Goal: Book appointment/travel/reservation

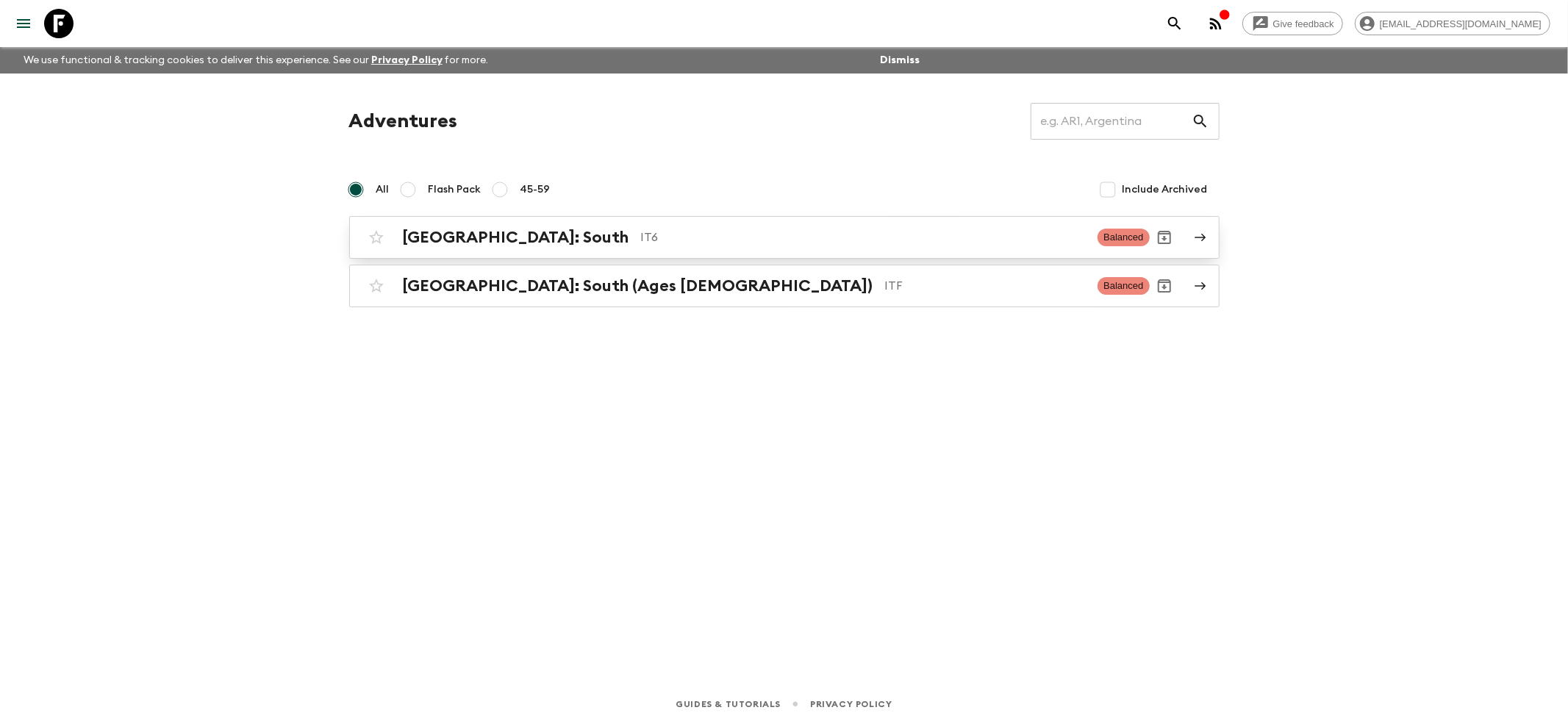
click at [442, 228] on h2 "[GEOGRAPHIC_DATA]: South" at bounding box center [516, 238] width 226 height 19
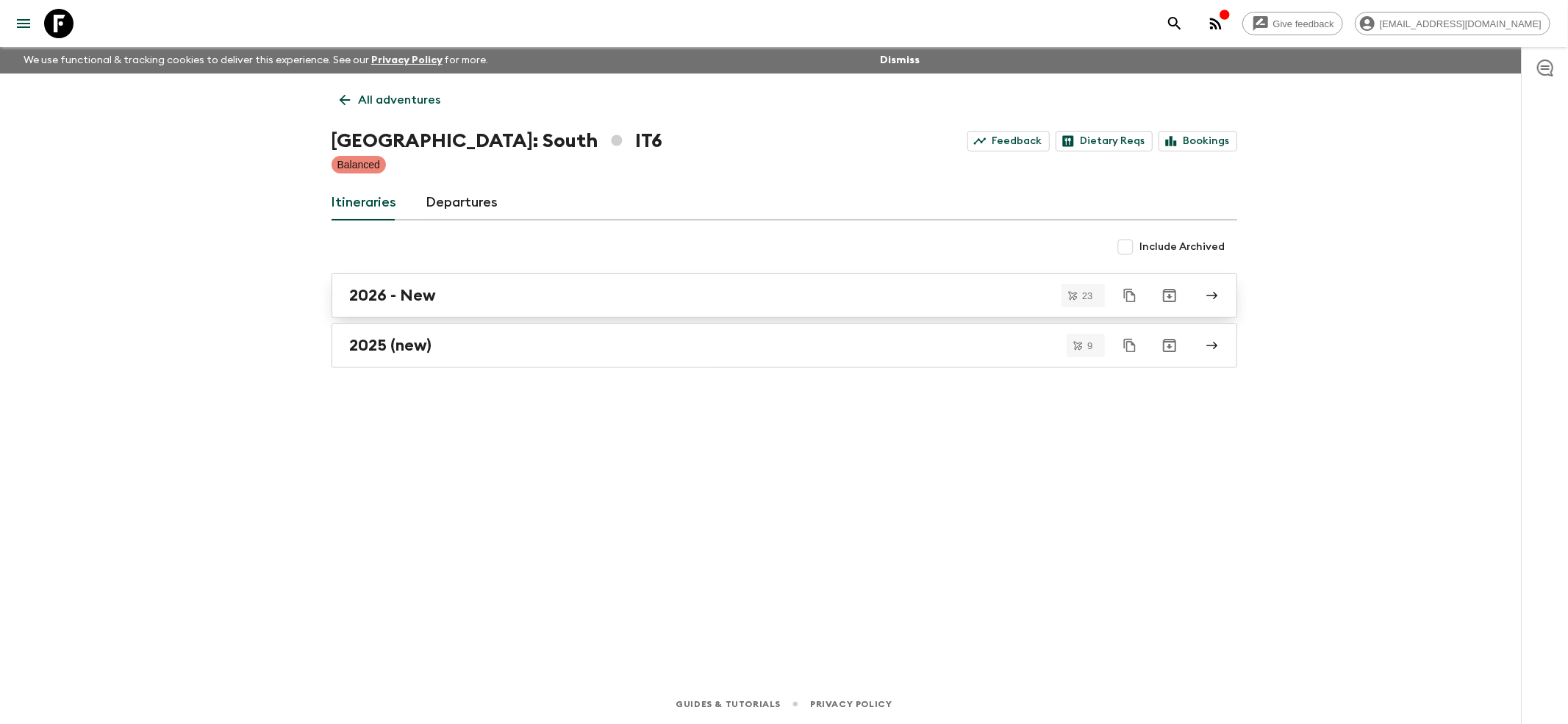
click at [381, 278] on link "2026 - New" at bounding box center [784, 296] width 906 height 44
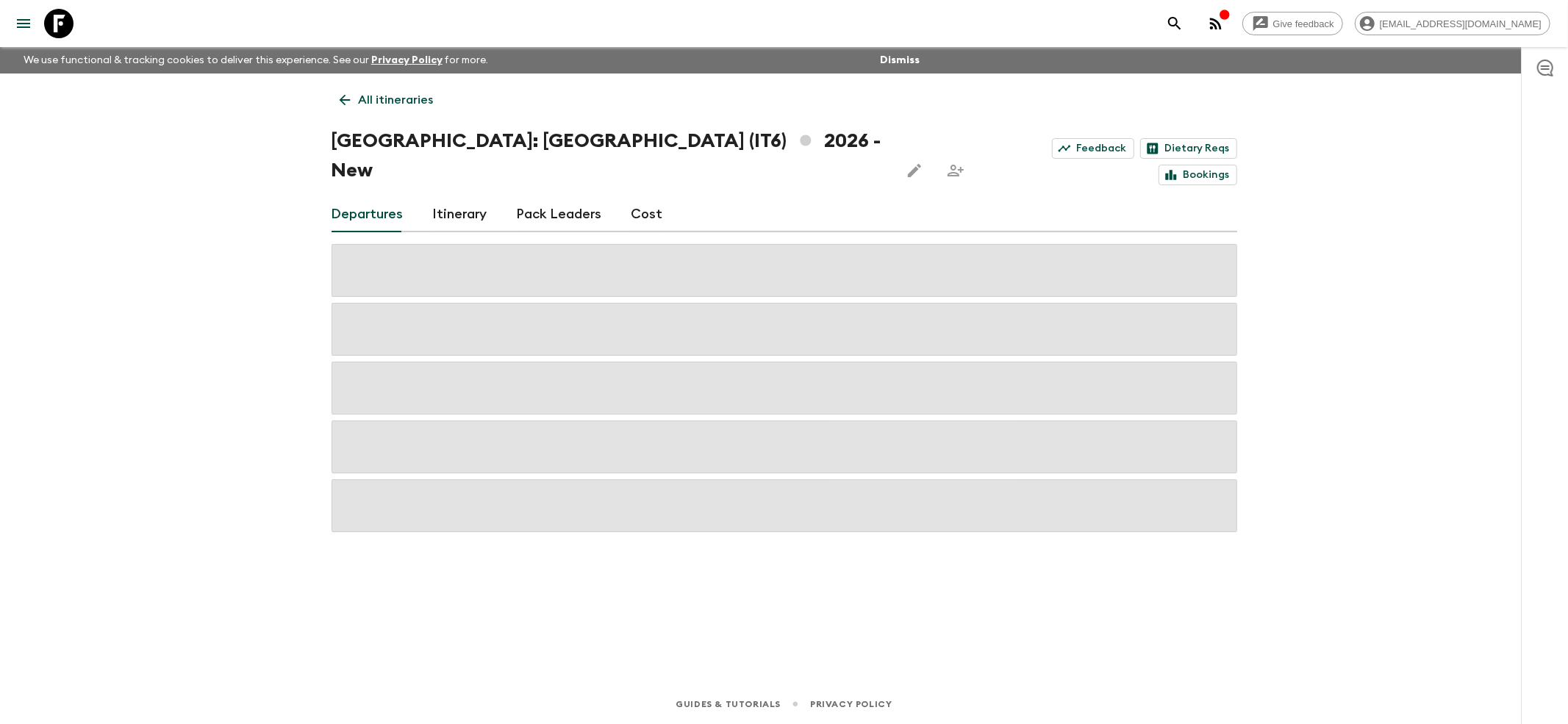
click at [347, 99] on icon at bounding box center [344, 100] width 16 height 16
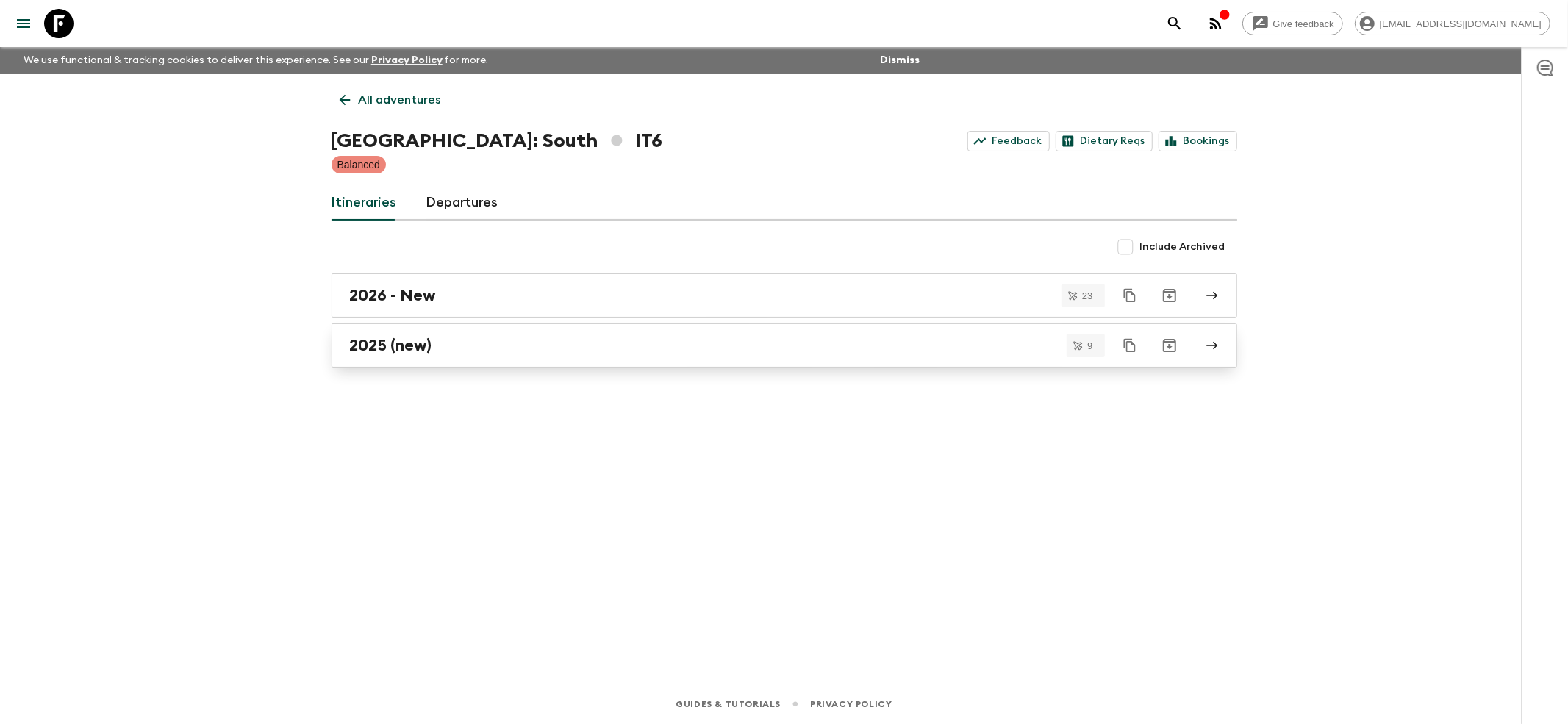
click at [362, 357] on link "2025 (new)" at bounding box center [784, 345] width 906 height 44
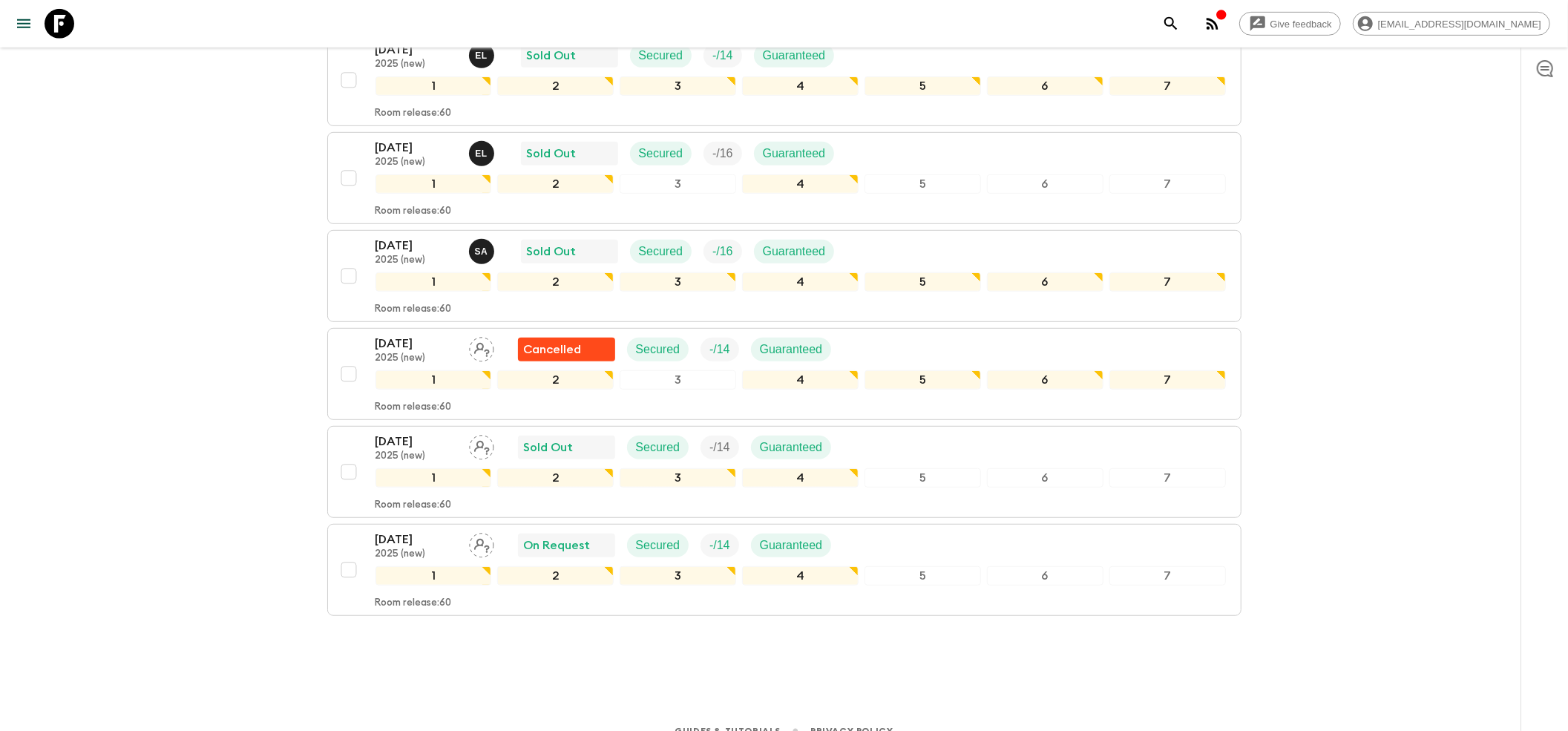
scroll to position [506, 0]
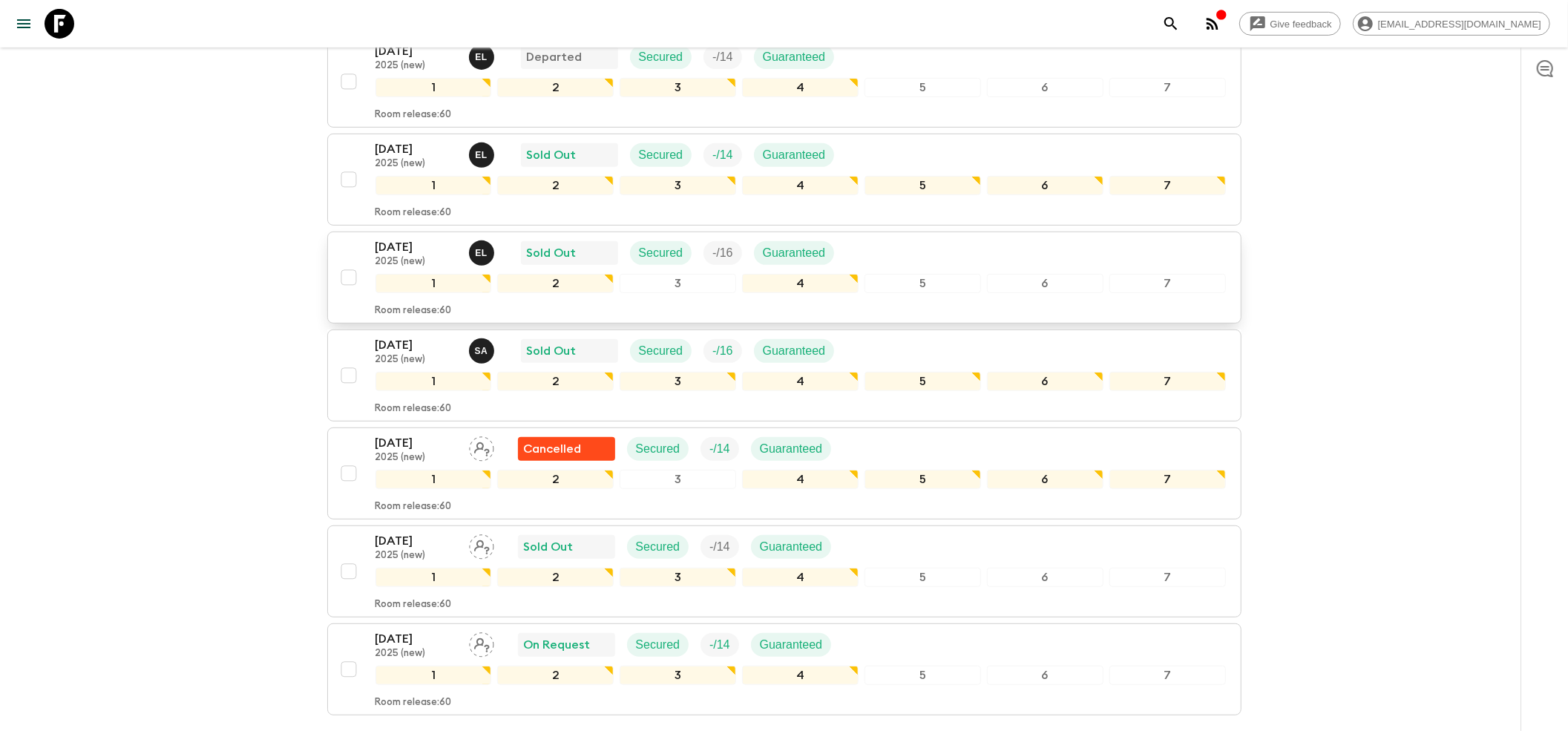
click at [406, 256] on p "2025 (new)" at bounding box center [416, 261] width 82 height 12
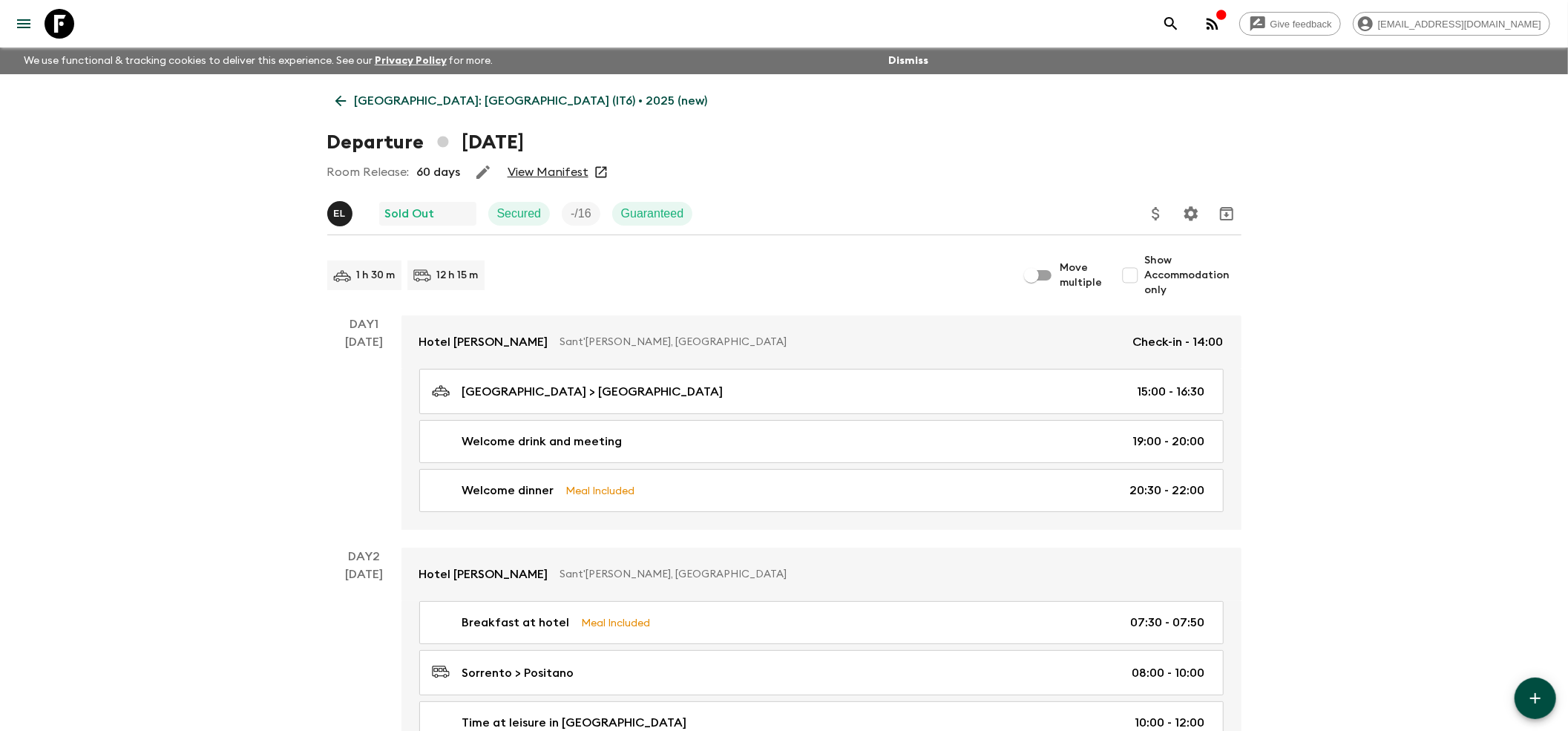
click at [343, 102] on icon at bounding box center [341, 101] width 16 height 16
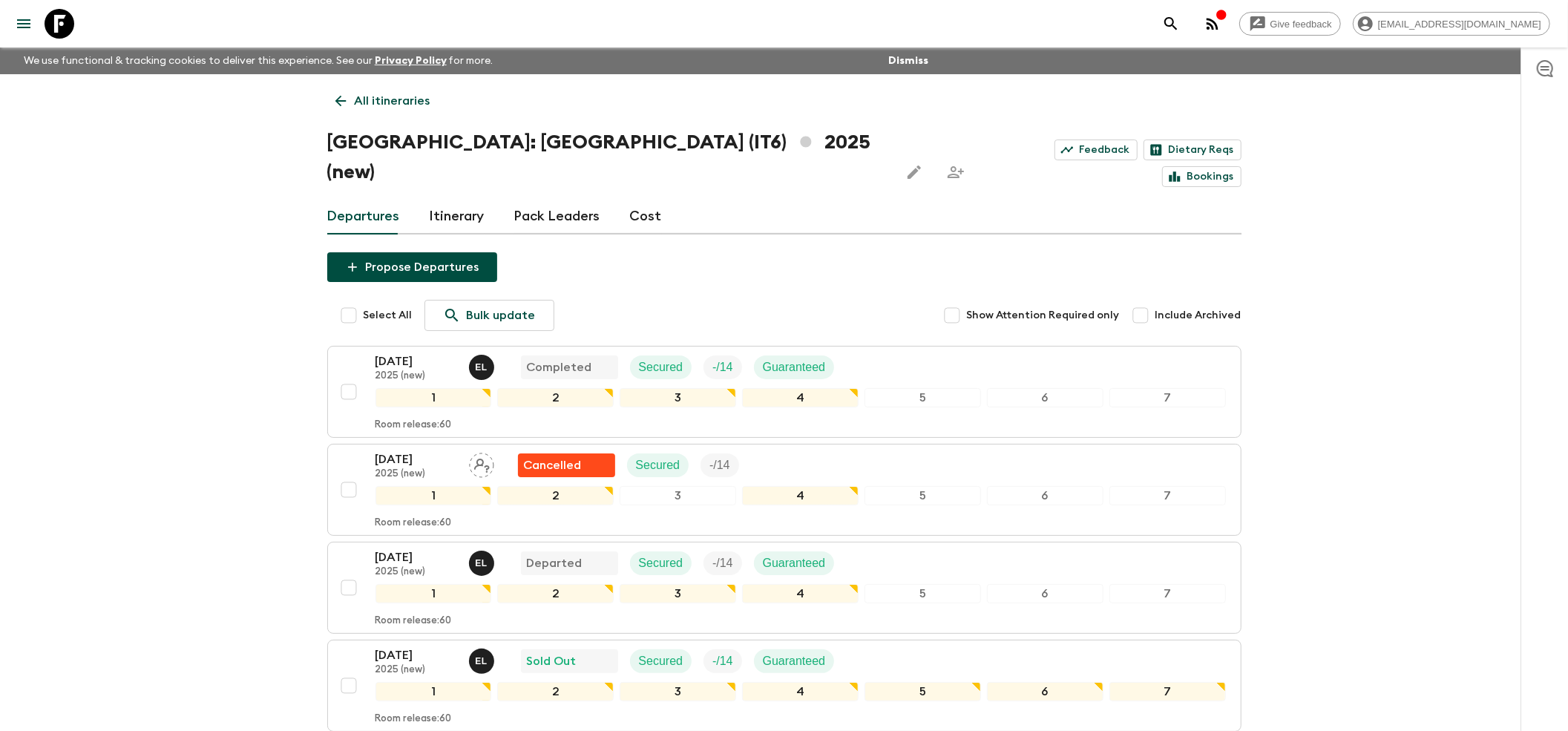
click at [1219, 24] on icon "button" at bounding box center [1212, 23] width 12 height 12
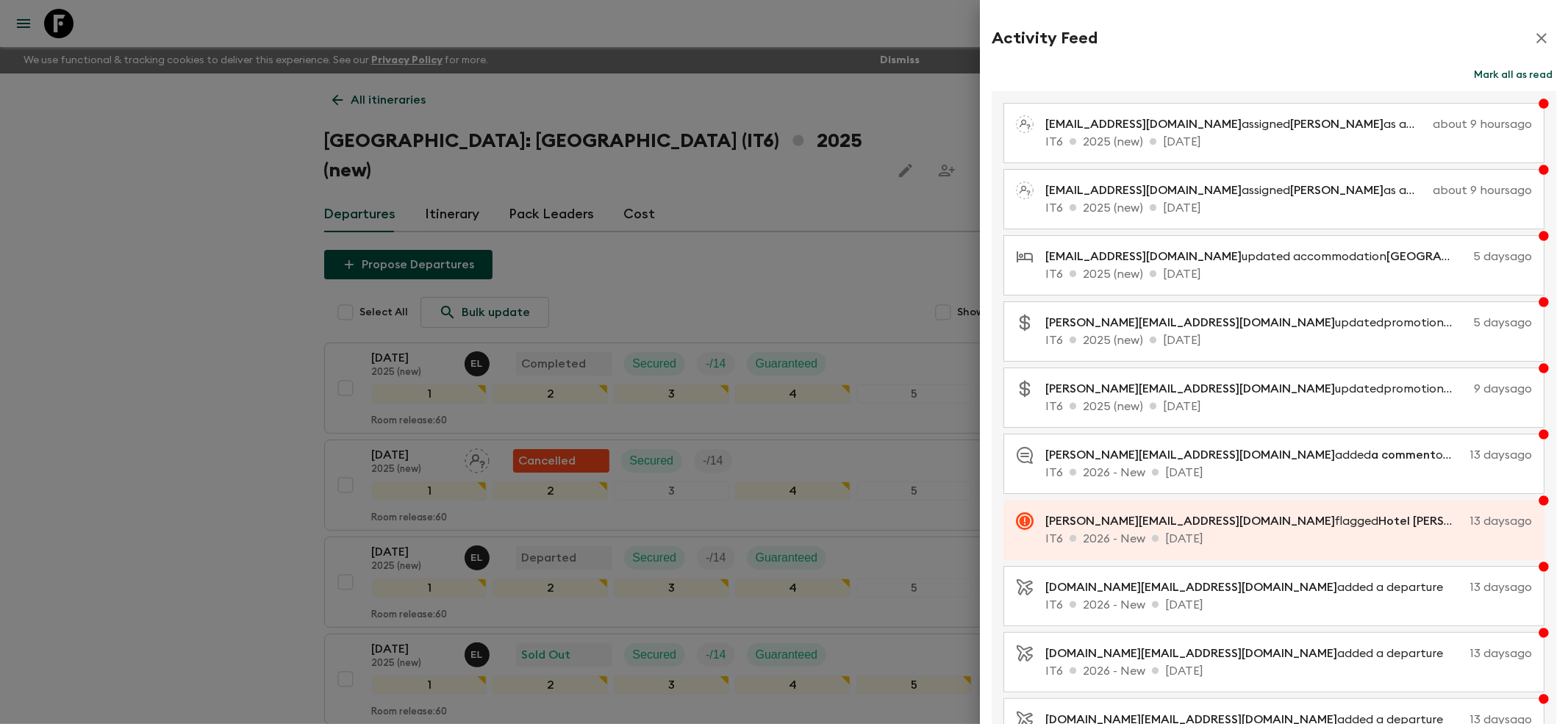
click at [194, 363] on div at bounding box center [784, 362] width 1568 height 724
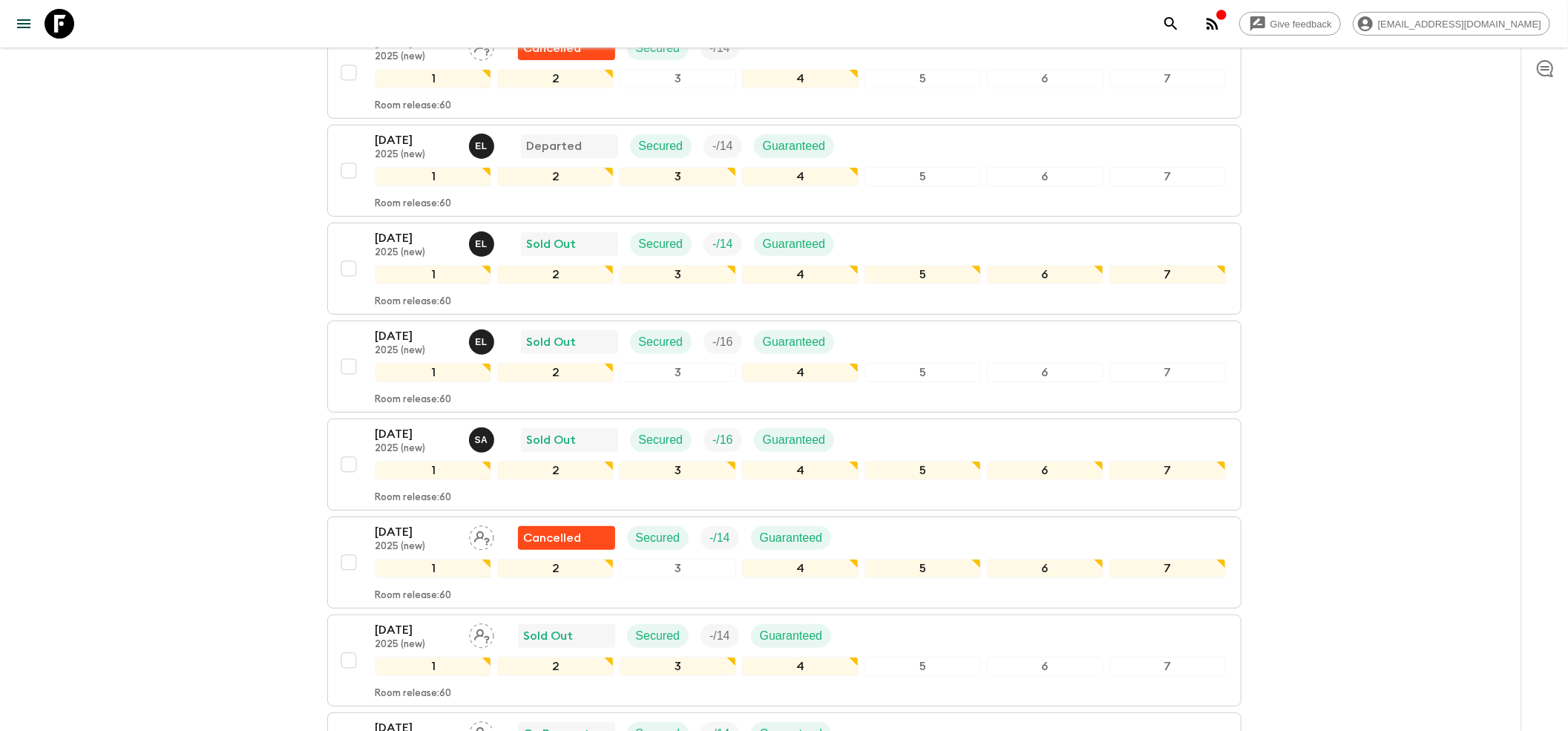
scroll to position [396, 0]
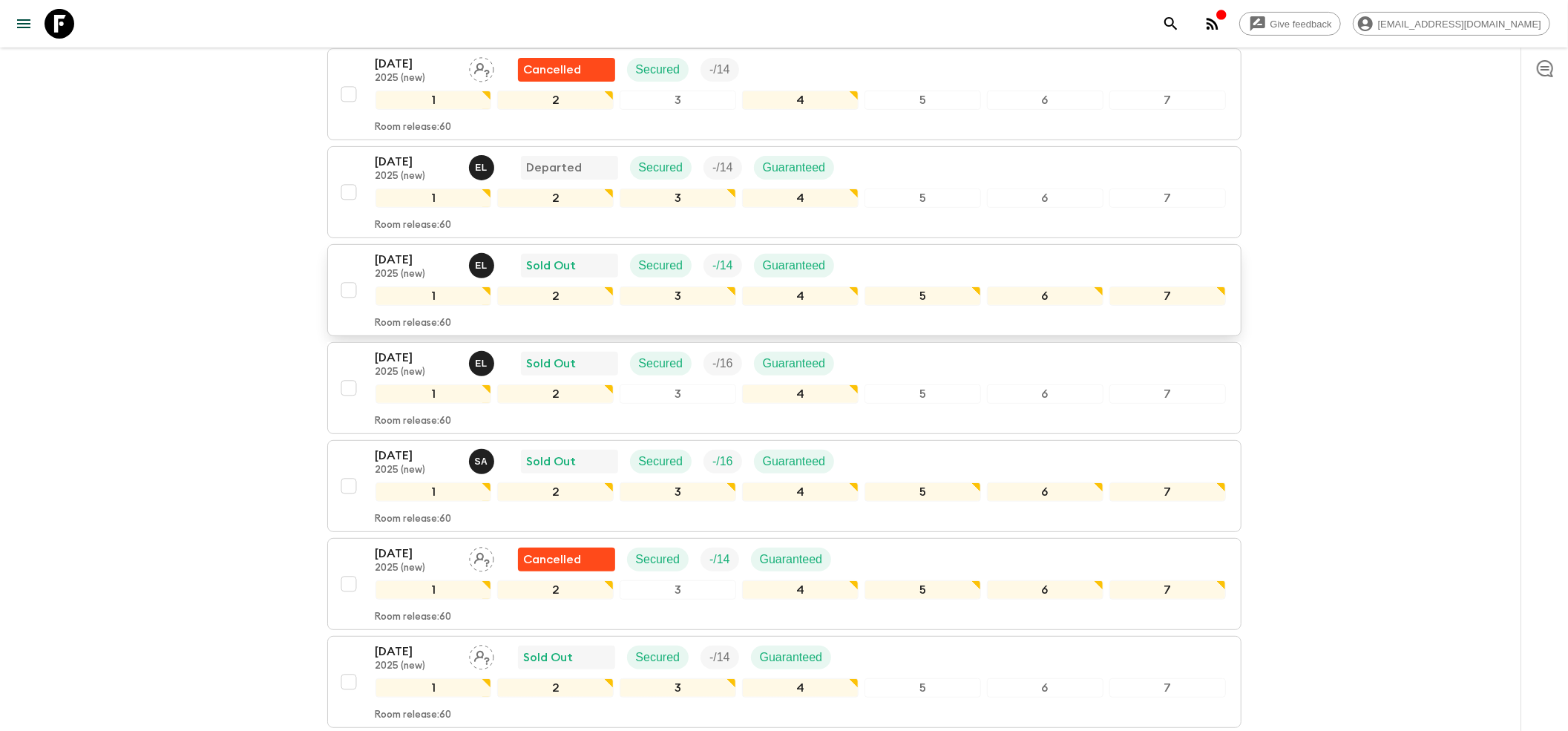
click at [407, 268] on p "2025 (new)" at bounding box center [416, 274] width 82 height 12
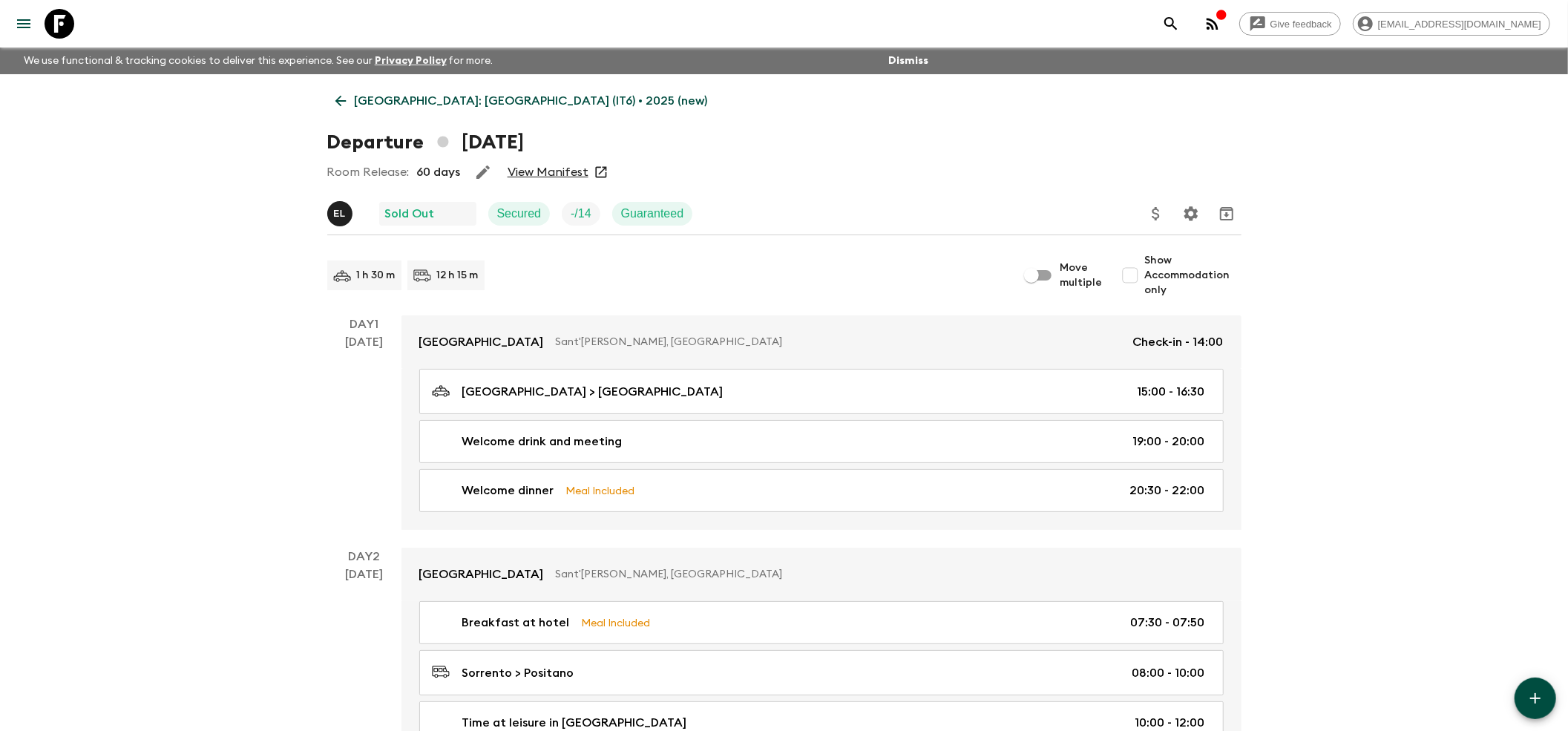
click at [545, 159] on div "Room Release: 60 days View Manifest" at bounding box center [784, 172] width 915 height 29
click at [547, 172] on link "View Manifest" at bounding box center [547, 172] width 81 height 15
